Goal: Transaction & Acquisition: Obtain resource

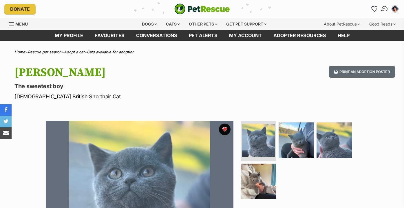
click at [383, 11] on img "Conversations" at bounding box center [385, 9] width 8 height 8
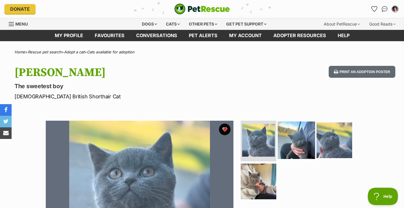
scroll to position [65, 0]
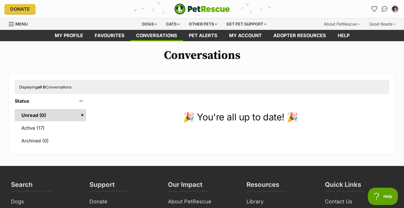
click at [201, 6] on img "PetRescue" at bounding box center [202, 8] width 56 height 11
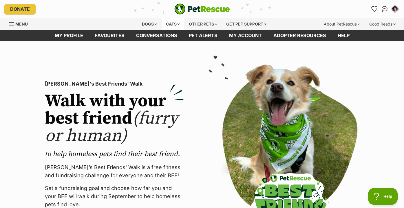
click at [172, 23] on div "Cats" at bounding box center [173, 24] width 22 height 12
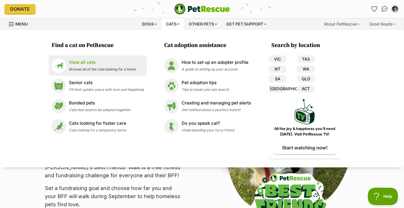
click at [119, 68] on span "Browse all of the cats looking for a home" at bounding box center [102, 69] width 67 height 4
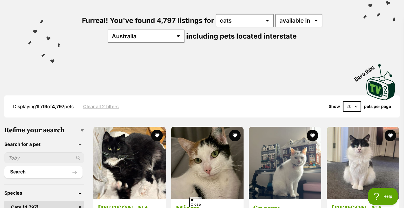
scroll to position [44, 0]
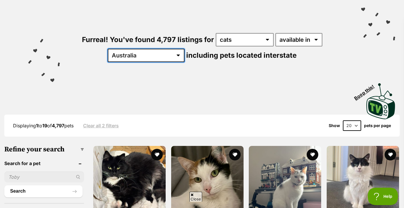
click at [160, 55] on select "Australia ACT NSW NT QLD SA TAS VIC WA" at bounding box center [146, 55] width 77 height 13
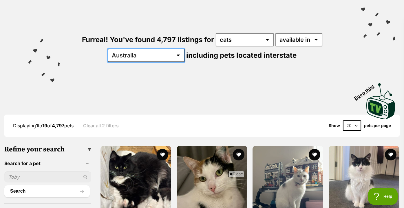
select select "VIC"
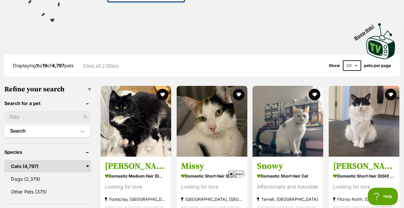
scroll to position [107, 0]
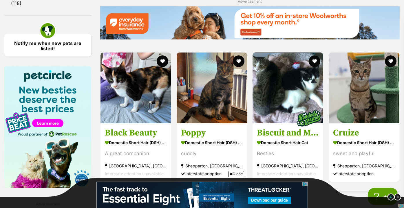
scroll to position [844, 0]
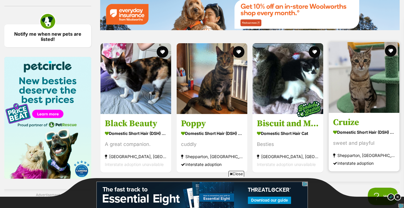
drag, startPoint x: 349, startPoint y: 96, endPoint x: 330, endPoint y: 59, distance: 41.3
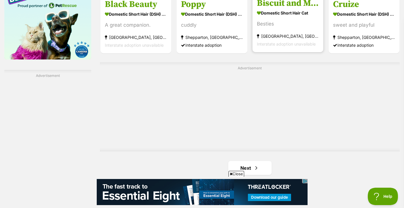
scroll to position [966, 0]
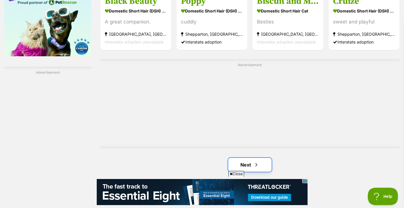
click at [247, 165] on link "Next" at bounding box center [249, 164] width 43 height 14
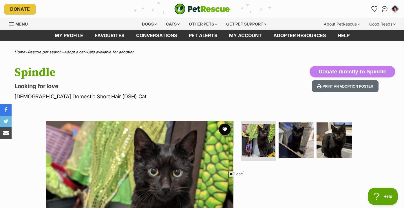
scroll to position [104, 0]
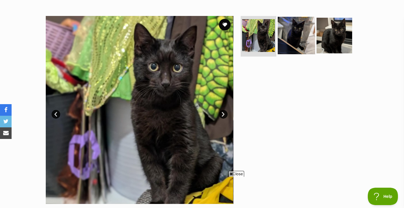
click at [308, 35] on img at bounding box center [296, 35] width 37 height 37
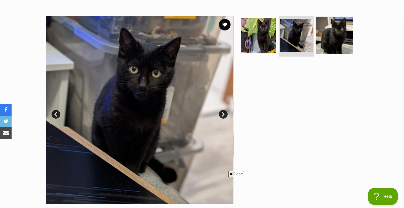
click at [331, 35] on img at bounding box center [333, 35] width 37 height 37
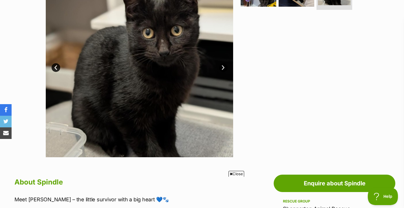
scroll to position [285, 0]
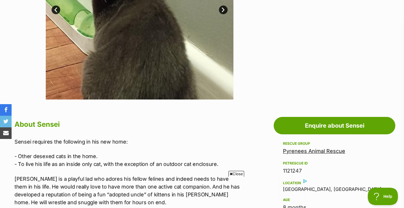
scroll to position [99, 0]
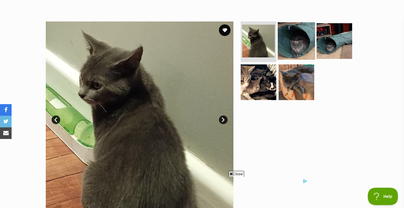
click at [300, 38] on img at bounding box center [296, 40] width 37 height 37
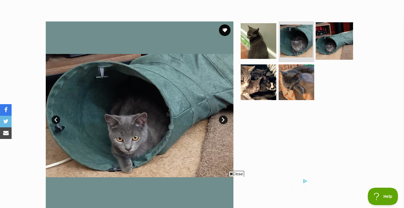
click at [333, 46] on img at bounding box center [333, 40] width 37 height 37
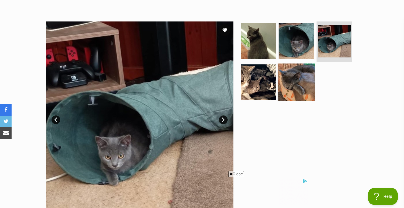
click at [303, 77] on img at bounding box center [296, 81] width 37 height 37
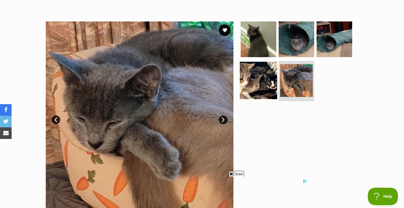
click at [262, 76] on img at bounding box center [258, 79] width 37 height 37
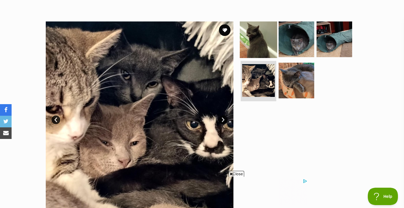
click at [263, 32] on img at bounding box center [258, 39] width 37 height 37
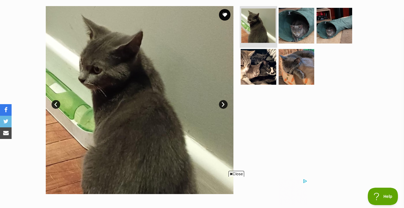
scroll to position [112, 0]
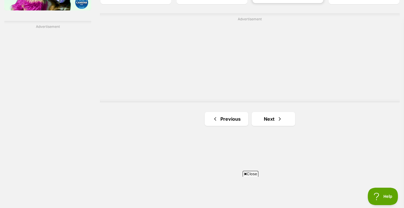
scroll to position [1013, 0]
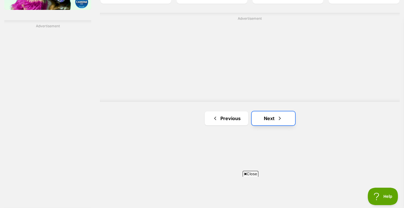
click at [271, 119] on link "Next" at bounding box center [273, 118] width 43 height 14
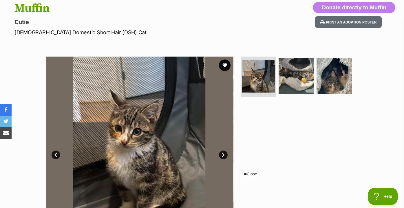
scroll to position [79, 0]
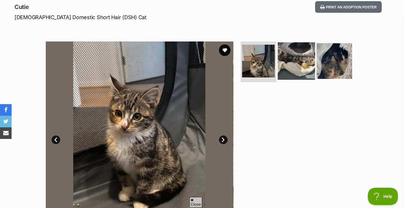
click at [285, 61] on img at bounding box center [296, 60] width 37 height 37
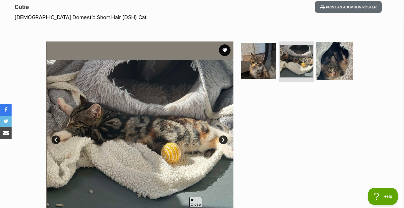
click at [326, 65] on img at bounding box center [333, 60] width 37 height 37
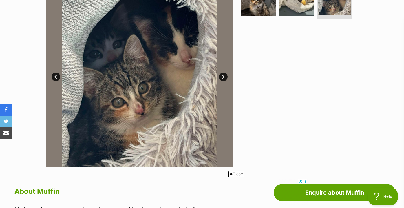
scroll to position [310, 0]
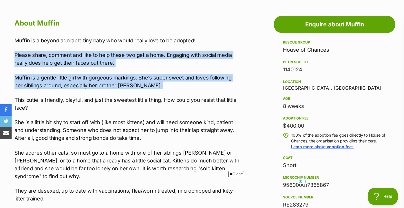
drag, startPoint x: 247, startPoint y: 47, endPoint x: 244, endPoint y: 94, distance: 46.7
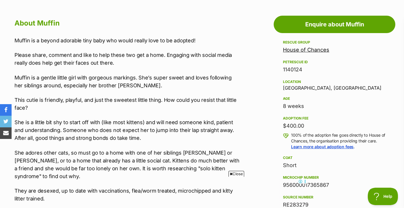
drag, startPoint x: 244, startPoint y: 94, endPoint x: 245, endPoint y: 18, distance: 76.1
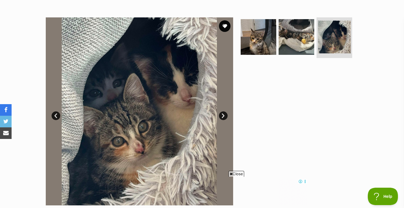
scroll to position [102, 0]
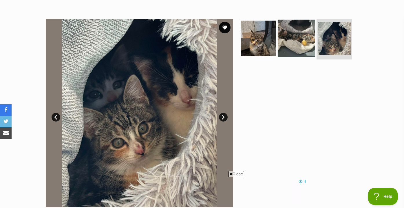
click at [293, 49] on img at bounding box center [296, 38] width 37 height 37
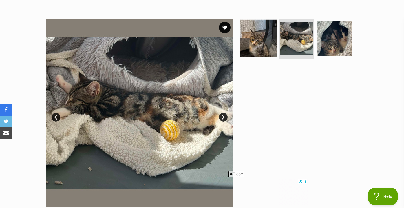
click at [261, 49] on img at bounding box center [258, 38] width 37 height 37
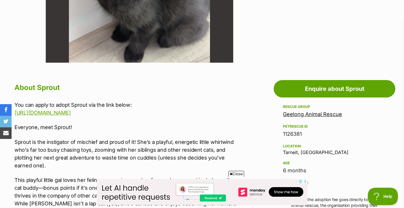
scroll to position [252, 0]
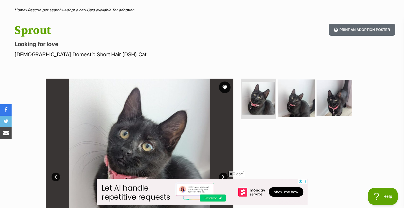
click at [301, 82] on img at bounding box center [296, 97] width 37 height 37
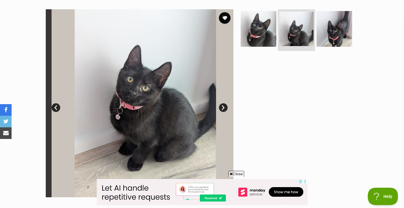
scroll to position [128, 0]
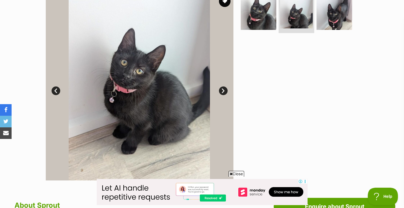
click at [327, 32] on ul at bounding box center [298, 13] width 119 height 43
click at [327, 25] on img at bounding box center [333, 11] width 37 height 37
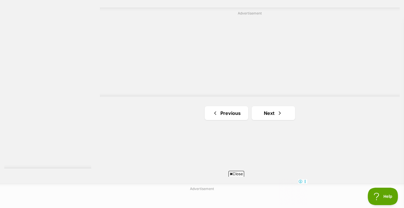
scroll to position [1076, 0]
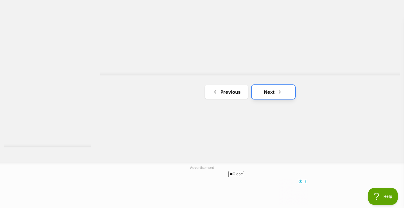
click at [279, 92] on span "Next page" at bounding box center [280, 91] width 6 height 7
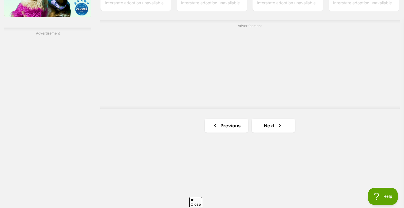
scroll to position [1075, 0]
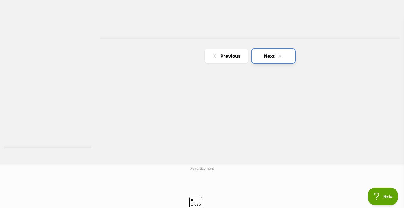
click at [270, 58] on link "Next" at bounding box center [273, 56] width 43 height 14
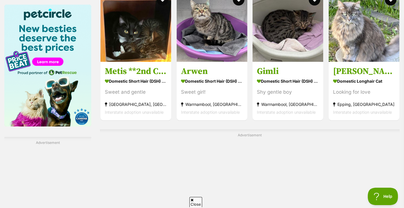
scroll to position [889, 0]
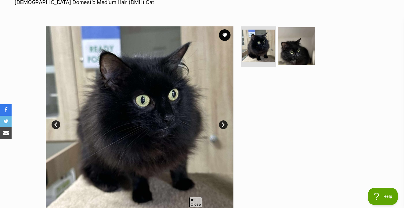
click at [308, 39] on img at bounding box center [296, 45] width 37 height 37
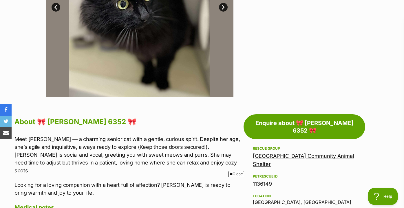
scroll to position [221, 0]
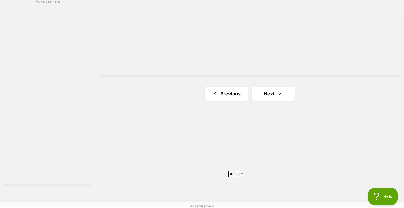
scroll to position [1080, 0]
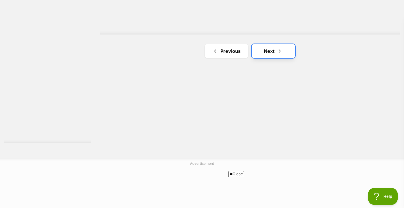
click at [275, 52] on link "Next" at bounding box center [273, 51] width 43 height 14
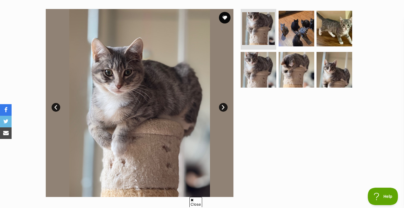
scroll to position [110, 0]
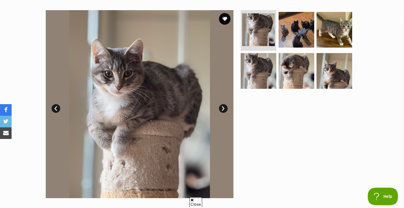
click at [322, 41] on img at bounding box center [334, 30] width 36 height 36
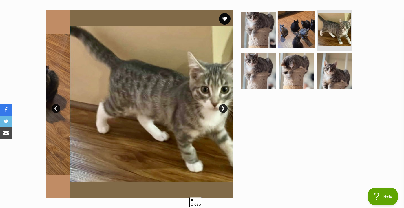
scroll to position [0, 0]
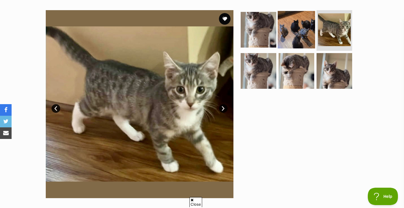
click at [304, 37] on img at bounding box center [296, 29] width 37 height 37
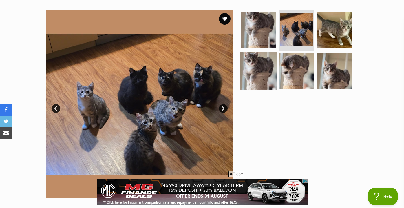
click at [267, 66] on img at bounding box center [258, 70] width 37 height 37
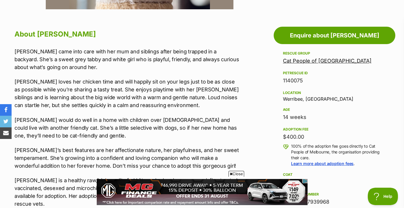
scroll to position [300, 0]
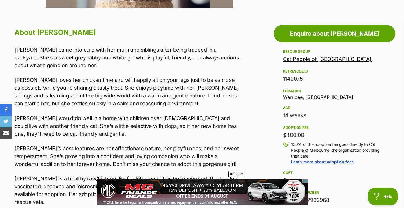
click at [293, 55] on div "Cat People of Melbourne" at bounding box center [334, 59] width 103 height 8
click at [293, 60] on link "Cat People of Melbourne" at bounding box center [327, 59] width 89 height 6
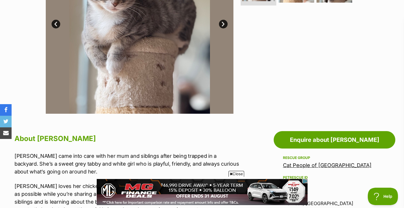
scroll to position [149, 0]
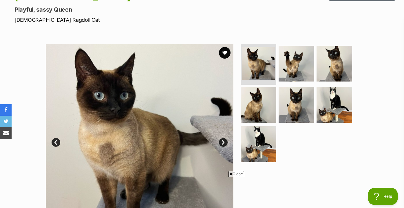
scroll to position [123, 0]
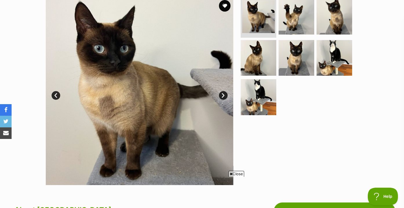
click at [283, 59] on img at bounding box center [296, 58] width 36 height 36
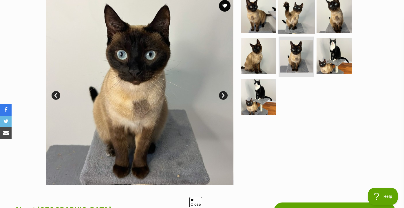
click at [300, 22] on img at bounding box center [296, 14] width 37 height 37
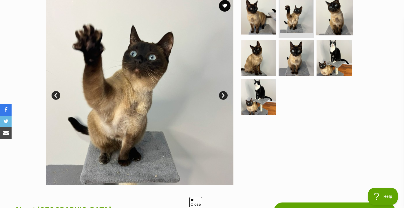
scroll to position [0, 0]
click at [286, 39] on img at bounding box center [296, 57] width 37 height 37
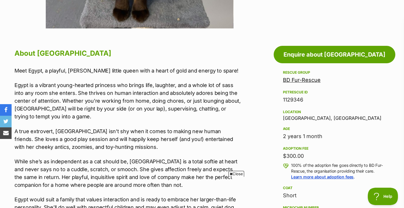
scroll to position [276, 0]
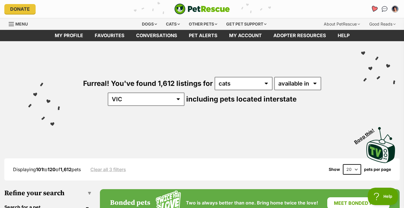
click at [374, 10] on icon "Favourites" at bounding box center [373, 8] width 7 height 7
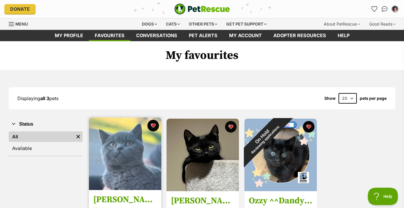
click at [134, 155] on img at bounding box center [125, 153] width 72 height 72
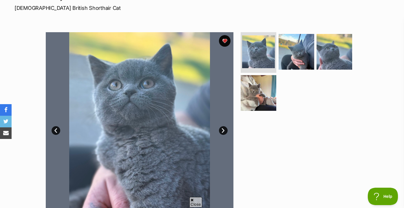
scroll to position [94, 0]
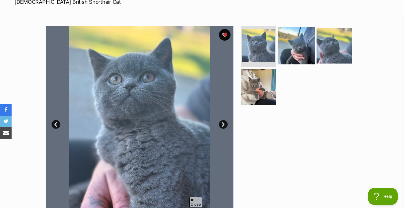
click at [301, 42] on img at bounding box center [296, 45] width 37 height 37
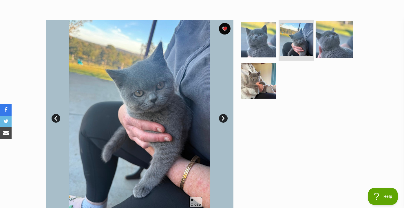
scroll to position [0, 0]
click at [328, 40] on img at bounding box center [333, 39] width 37 height 37
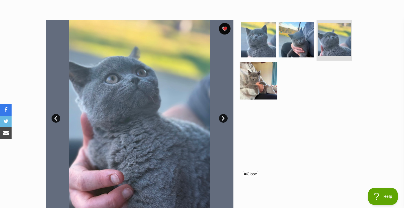
click at [260, 75] on img at bounding box center [258, 80] width 37 height 37
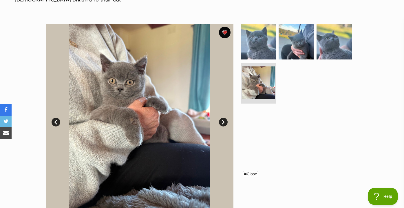
scroll to position [87, 0]
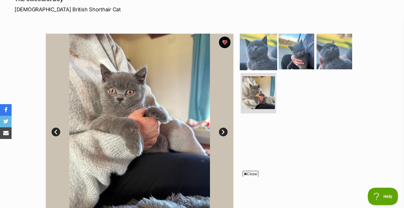
click at [255, 50] on img at bounding box center [258, 51] width 37 height 37
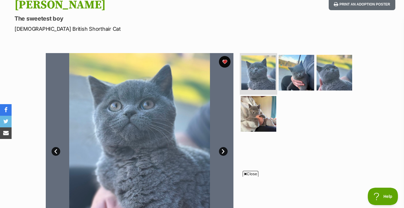
scroll to position [76, 0]
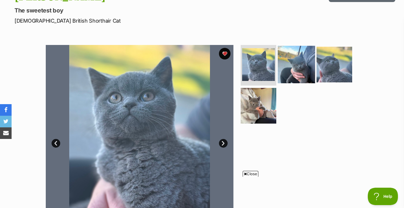
click at [291, 76] on img at bounding box center [296, 64] width 37 height 37
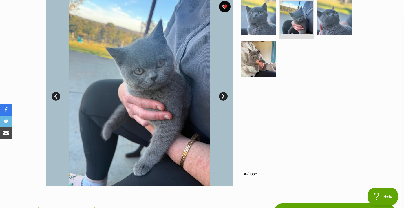
scroll to position [129, 0]
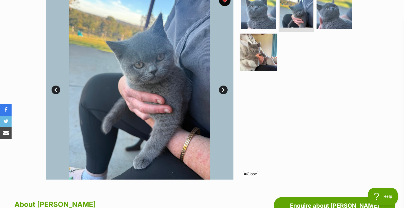
click at [257, 54] on img at bounding box center [258, 51] width 37 height 37
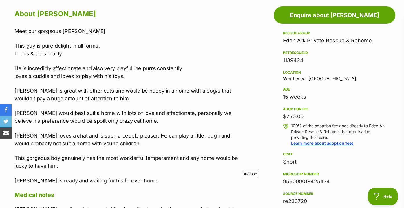
scroll to position [328, 0]
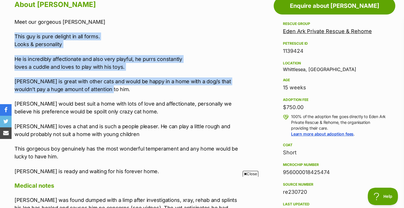
drag, startPoint x: 148, startPoint y: 36, endPoint x: 148, endPoint y: 89, distance: 53.0
click at [148, 89] on div "Meet our gorgeous Taylor This guy is pure delight in all forms. Looks & persona…" at bounding box center [127, 96] width 226 height 157
click at [148, 89] on p "Taylor is great with other cats and would be happy in a home with a dog/s that …" at bounding box center [127, 85] width 226 height 16
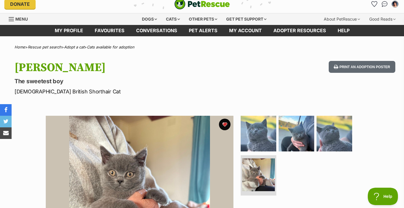
scroll to position [0, 0]
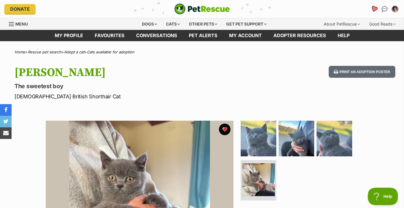
click at [370, 8] on link "Favourites" at bounding box center [374, 9] width 12 height 12
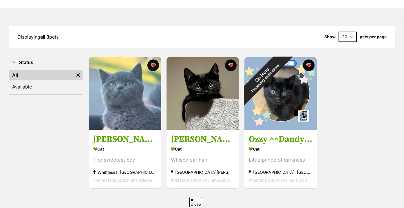
scroll to position [61, 0]
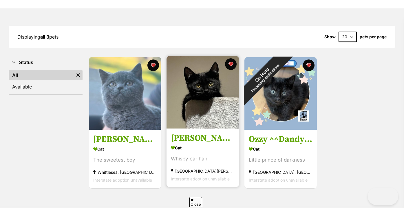
click at [220, 106] on img at bounding box center [202, 92] width 72 height 72
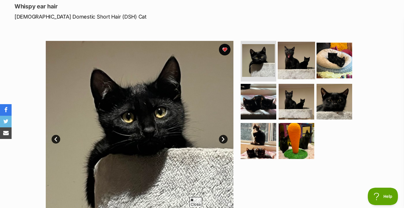
click at [281, 64] on img at bounding box center [296, 60] width 37 height 37
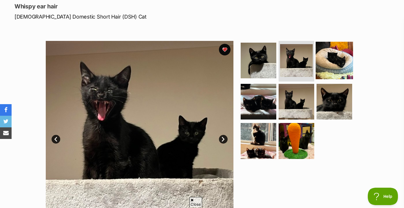
click at [324, 69] on img at bounding box center [333, 60] width 37 height 37
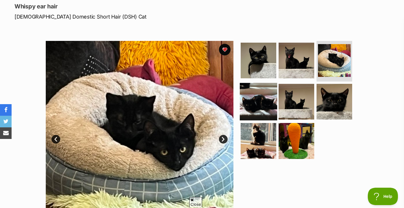
click at [267, 101] on img at bounding box center [258, 100] width 37 height 37
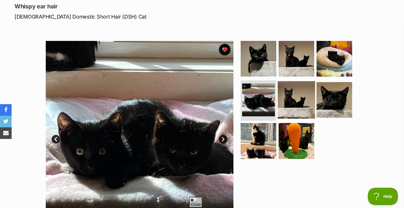
click at [294, 101] on img at bounding box center [296, 99] width 37 height 37
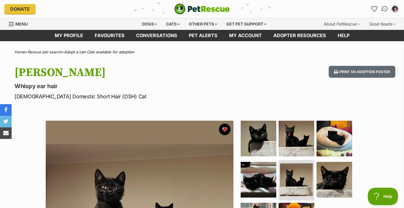
click at [387, 5] on link "Conversations" at bounding box center [384, 9] width 12 height 12
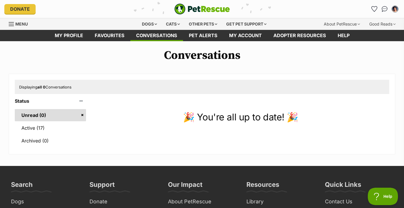
click at [378, 5] on li "Account quick links" at bounding box center [373, 8] width 9 height 9
click at [375, 6] on link "Favourites" at bounding box center [374, 9] width 12 height 12
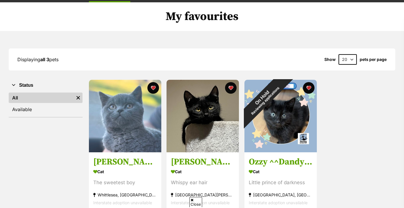
click at [264, 122] on img at bounding box center [280, 116] width 72 height 72
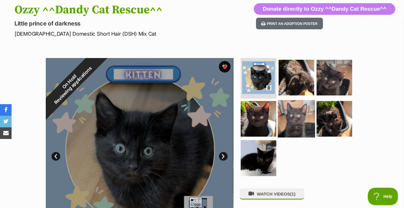
click at [293, 113] on img at bounding box center [296, 118] width 37 height 37
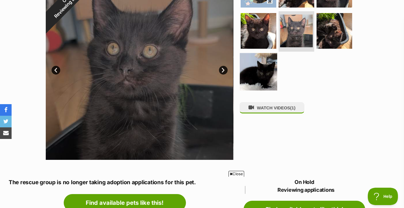
click at [270, 87] on img at bounding box center [258, 71] width 37 height 37
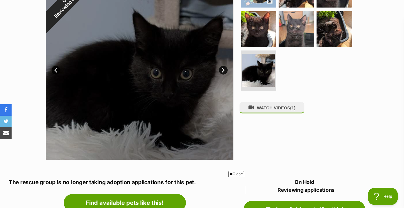
click at [282, 100] on div "WATCH VIDEOS (1)" at bounding box center [298, 66] width 119 height 188
click at [280, 107] on button "WATCH VIDEOS (1)" at bounding box center [271, 107] width 65 height 11
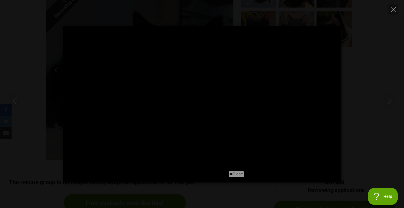
type input "100"
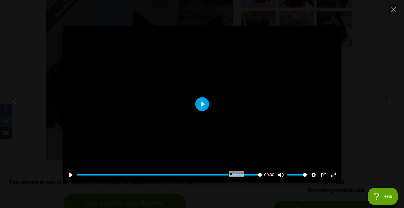
click at [351, 87] on div "Pause Play % buffered 00:00 00:00 Unmute Mute Disable captions Enable captions …" at bounding box center [202, 104] width 404 height 156
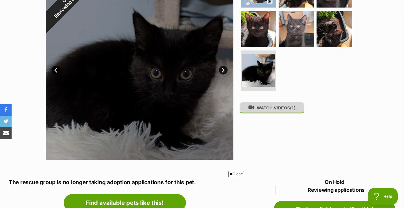
click at [274, 112] on button "WATCH VIDEOS (1)" at bounding box center [271, 107] width 65 height 11
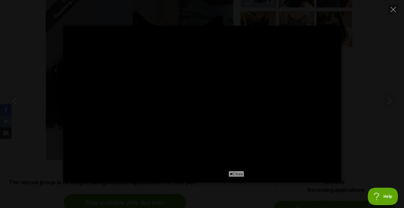
click at [341, 87] on div "Pause Play % buffered 00:00 -00:04 Unmute Mute Disable captions Enable captions…" at bounding box center [202, 104] width 404 height 156
type input "44.48"
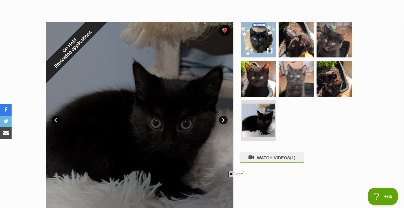
scroll to position [67, 0]
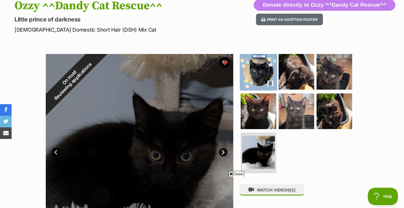
click at [265, 75] on img at bounding box center [258, 71] width 37 height 37
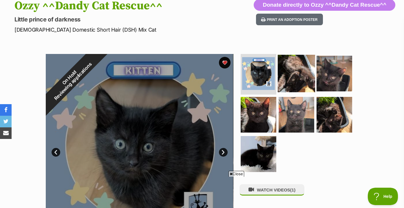
click at [293, 76] on img at bounding box center [296, 73] width 37 height 37
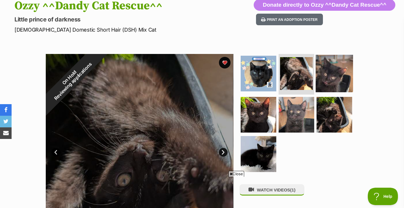
click at [317, 75] on img at bounding box center [333, 73] width 37 height 37
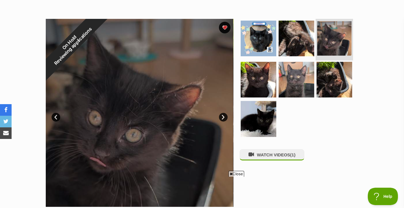
scroll to position [106, 0]
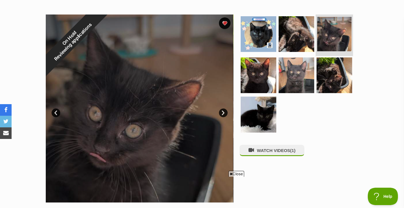
click at [317, 75] on img at bounding box center [334, 75] width 36 height 36
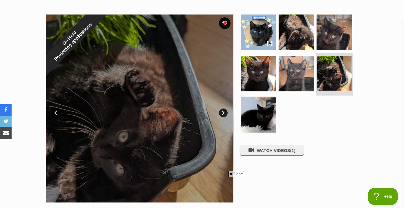
click at [330, 75] on img at bounding box center [334, 73] width 34 height 34
click at [338, 73] on img at bounding box center [334, 73] width 34 height 34
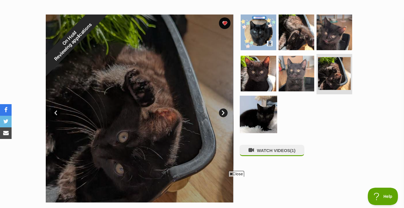
click at [267, 112] on img at bounding box center [258, 114] width 37 height 37
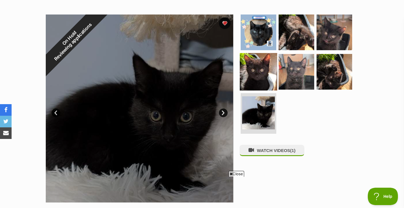
click at [268, 69] on img at bounding box center [258, 71] width 37 height 37
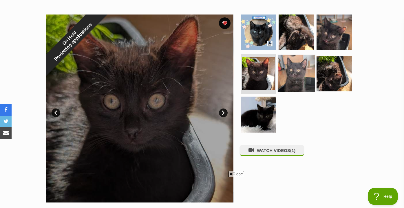
click at [297, 69] on img at bounding box center [296, 72] width 37 height 37
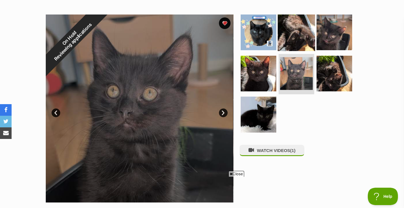
click at [301, 25] on img at bounding box center [296, 32] width 37 height 37
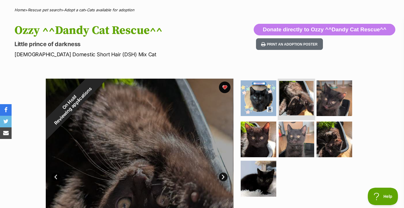
scroll to position [0, 0]
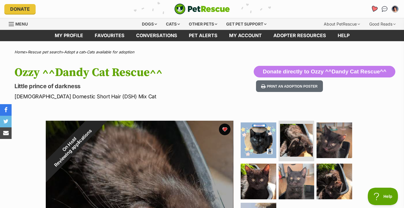
click at [376, 8] on icon "Favourites" at bounding box center [373, 8] width 7 height 7
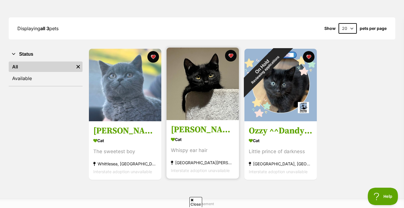
click at [203, 101] on img at bounding box center [202, 83] width 72 height 72
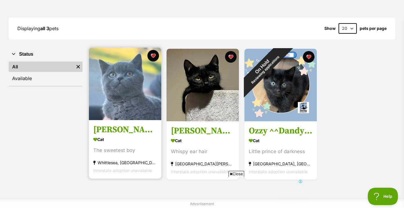
click at [142, 110] on img at bounding box center [125, 83] width 72 height 72
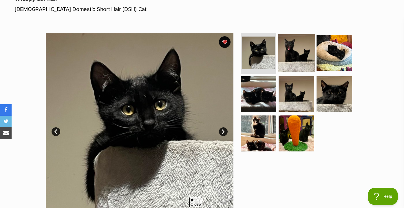
click at [294, 49] on img at bounding box center [296, 52] width 37 height 37
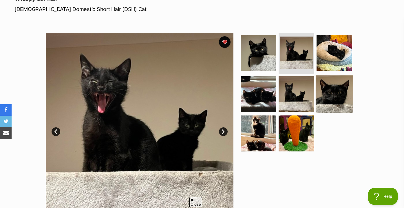
click at [331, 91] on img at bounding box center [333, 93] width 37 height 37
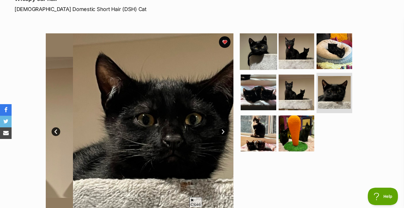
click at [252, 60] on img at bounding box center [258, 50] width 37 height 37
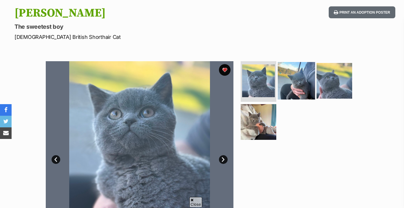
click at [287, 76] on img at bounding box center [296, 80] width 37 height 37
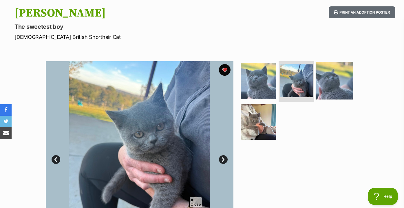
click at [331, 77] on img at bounding box center [333, 80] width 37 height 37
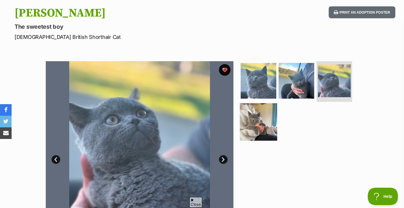
click at [259, 122] on img at bounding box center [258, 121] width 37 height 37
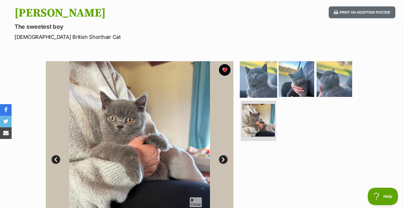
click at [260, 89] on img at bounding box center [258, 78] width 37 height 37
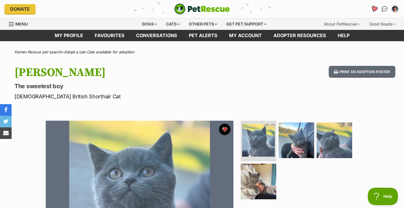
click at [375, 7] on icon "Favourites" at bounding box center [374, 9] width 8 height 8
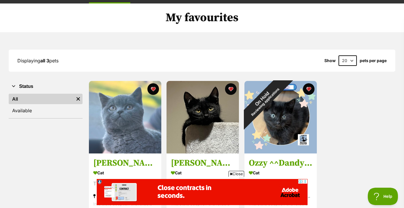
scroll to position [43, 0]
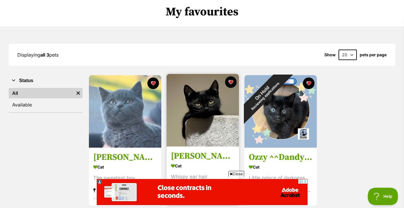
click at [211, 122] on img at bounding box center [202, 110] width 72 height 72
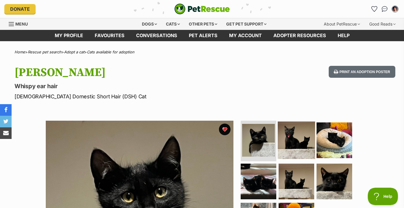
click at [287, 131] on img at bounding box center [296, 139] width 37 height 37
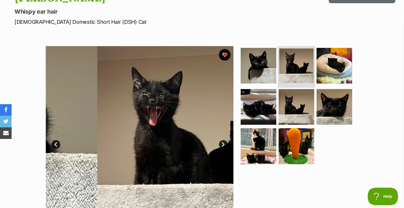
scroll to position [76, 0]
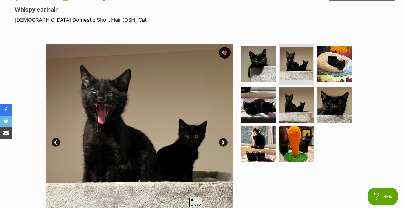
click at [331, 132] on ul at bounding box center [298, 104] width 119 height 121
click at [329, 96] on img at bounding box center [333, 104] width 37 height 37
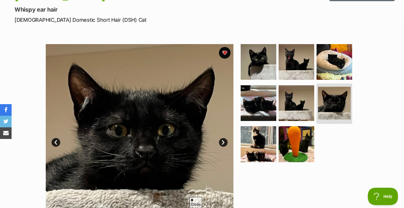
click at [276, 111] on ul at bounding box center [298, 104] width 119 height 121
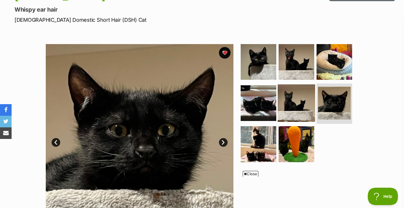
click at [279, 104] on img at bounding box center [296, 102] width 37 height 37
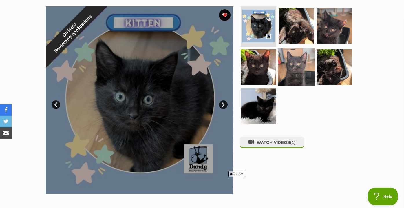
click at [284, 82] on img at bounding box center [296, 66] width 37 height 37
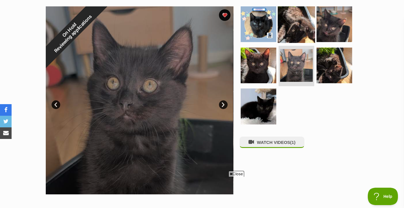
click at [296, 39] on img at bounding box center [296, 23] width 37 height 37
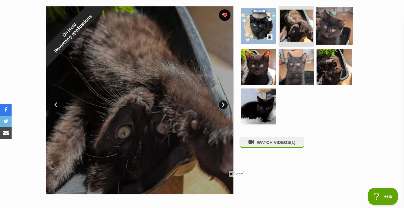
click at [325, 35] on img at bounding box center [333, 25] width 37 height 37
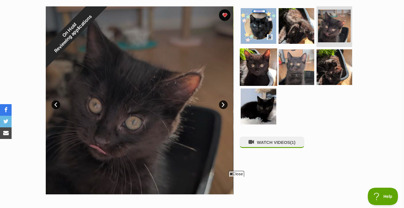
click at [262, 71] on img at bounding box center [258, 66] width 37 height 37
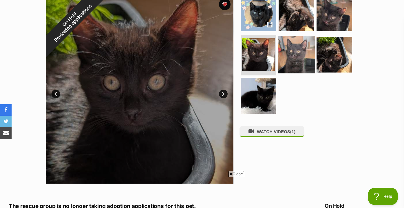
scroll to position [131, 0]
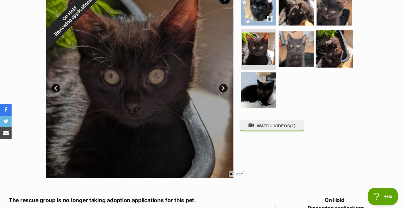
click at [331, 47] on img at bounding box center [333, 48] width 37 height 37
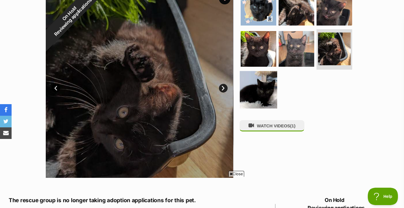
click at [268, 77] on img at bounding box center [258, 89] width 37 height 37
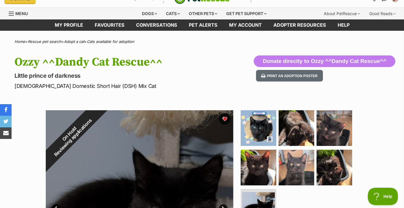
scroll to position [0, 0]
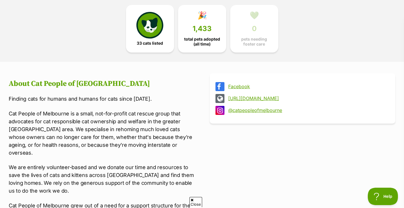
scroll to position [145, 0]
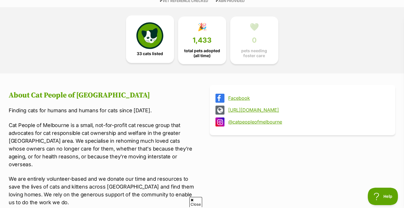
click at [146, 33] on img at bounding box center [149, 35] width 27 height 27
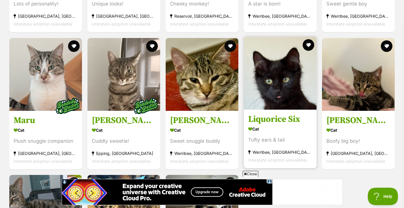
scroll to position [1341, 0]
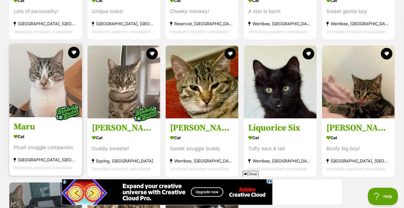
click at [61, 88] on img at bounding box center [45, 80] width 73 height 73
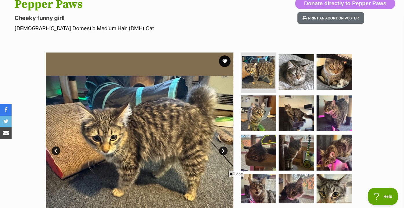
scroll to position [108, 0]
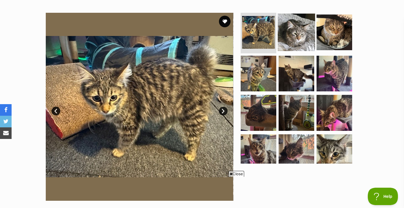
click at [293, 37] on img at bounding box center [296, 32] width 37 height 37
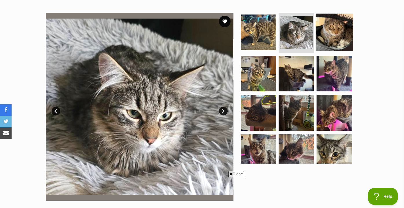
click at [325, 37] on img at bounding box center [333, 32] width 37 height 37
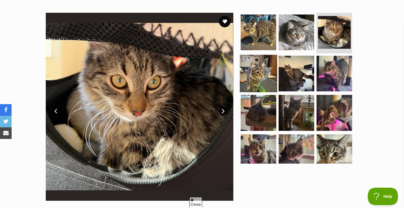
click at [265, 72] on img at bounding box center [258, 72] width 37 height 37
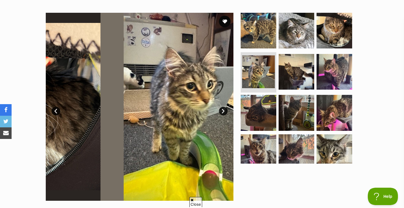
scroll to position [0, 0]
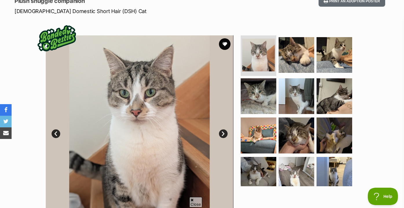
scroll to position [90, 0]
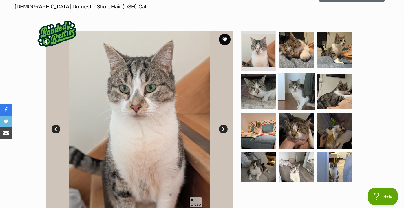
click at [306, 75] on img at bounding box center [296, 90] width 37 height 37
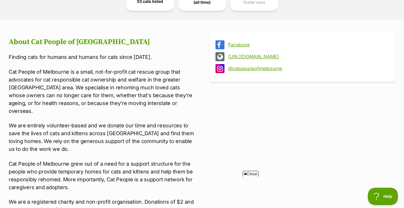
scroll to position [190, 0]
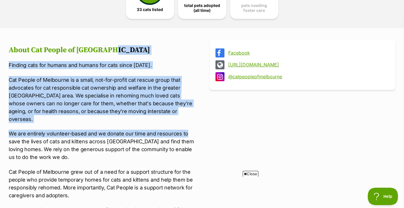
drag, startPoint x: 188, startPoint y: 52, endPoint x: 189, endPoint y: 128, distance: 76.4
click at [189, 128] on article "About Cat People of [GEOGRAPHIC_DATA] Finding cats for humans and humans for ca…" at bounding box center [102, 135] width 186 height 191
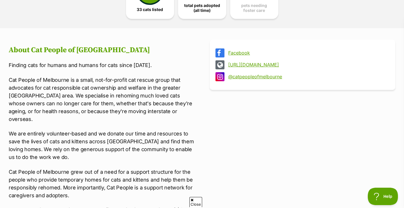
click at [195, 130] on section "Facebook [URL][DOMAIN_NAME] @catpeopleofmelbourne About Cat People of [GEOGRAPH…" at bounding box center [202, 138] width 386 height 197
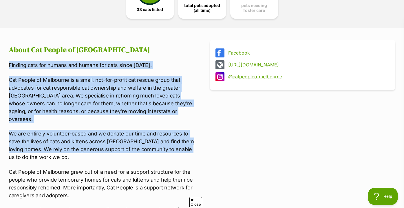
scroll to position [0, 0]
drag, startPoint x: 194, startPoint y: 144, endPoint x: 193, endPoint y: 47, distance: 97.8
click at [193, 47] on section "Facebook [URL][DOMAIN_NAME] @catpeopleofmelbourne About Cat People of [GEOGRAPH…" at bounding box center [202, 138] width 386 height 197
click at [193, 47] on h2 "About Cat People of [GEOGRAPHIC_DATA]" at bounding box center [102, 50] width 186 height 9
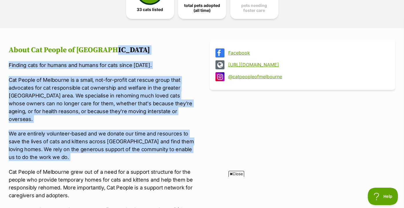
drag, startPoint x: 193, startPoint y: 47, endPoint x: 191, endPoint y: 146, distance: 99.3
click at [191, 146] on article "About Cat People of [GEOGRAPHIC_DATA] Finding cats for humans and humans for ca…" at bounding box center [102, 135] width 186 height 191
click at [191, 146] on p "We are entirely volunteer-based and we donate our time and resources to save th…" at bounding box center [102, 144] width 186 height 31
drag, startPoint x: 191, startPoint y: 149, endPoint x: 187, endPoint y: 54, distance: 95.6
click at [187, 54] on article "About Cat People of [GEOGRAPHIC_DATA] Finding cats for humans and humans for ca…" at bounding box center [102, 135] width 186 height 191
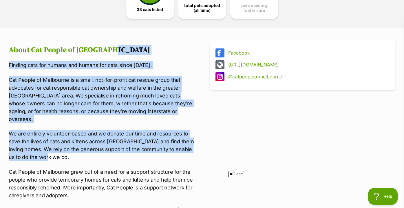
click at [187, 54] on h2 "About Cat People of [GEOGRAPHIC_DATA]" at bounding box center [102, 50] width 186 height 9
drag, startPoint x: 187, startPoint y: 54, endPoint x: 188, endPoint y: 151, distance: 97.3
click at [188, 151] on article "About Cat People of [GEOGRAPHIC_DATA] Finding cats for humans and humans for ca…" at bounding box center [102, 135] width 186 height 191
click at [188, 151] on p "We are entirely volunteer-based and we donate our time and resources to save th…" at bounding box center [102, 144] width 186 height 31
drag, startPoint x: 188, startPoint y: 151, endPoint x: 186, endPoint y: 59, distance: 92.3
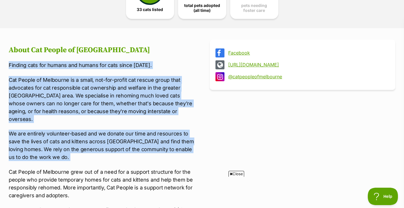
click at [186, 59] on article "About Cat People of [GEOGRAPHIC_DATA] Finding cats for humans and humans for ca…" at bounding box center [102, 135] width 186 height 191
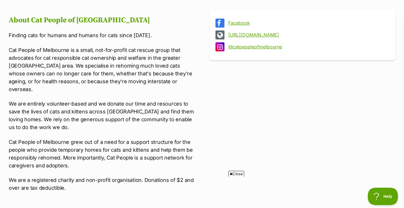
scroll to position [220, 0]
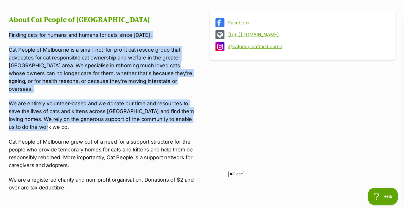
drag, startPoint x: 186, startPoint y: 25, endPoint x: 186, endPoint y: 122, distance: 97.8
click at [186, 122] on article "About Cat People of [GEOGRAPHIC_DATA] Finding cats for humans and humans for ca…" at bounding box center [102, 105] width 186 height 191
click at [186, 122] on p "We are entirely volunteer-based and we donate our time and resources to save th…" at bounding box center [102, 114] width 186 height 31
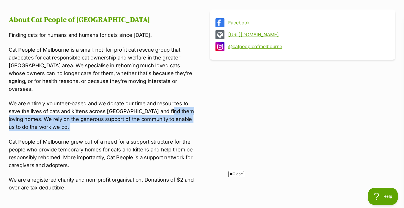
drag, startPoint x: 186, startPoint y: 122, endPoint x: 186, endPoint y: 102, distance: 20.0
click at [186, 102] on p "We are entirely volunteer-based and we donate our time and resources to save th…" at bounding box center [102, 114] width 186 height 31
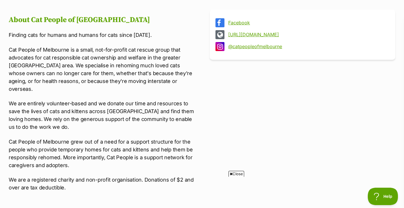
click at [199, 106] on section "Facebook [URL][DOMAIN_NAME] @catpeopleofmelbourne About Cat People of [GEOGRAPH…" at bounding box center [202, 108] width 386 height 197
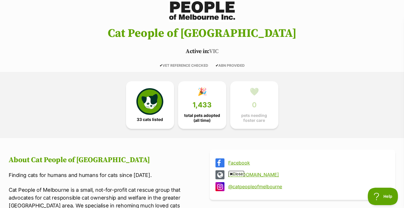
scroll to position [0, 0]
